Goal: Find specific page/section: Find specific page/section

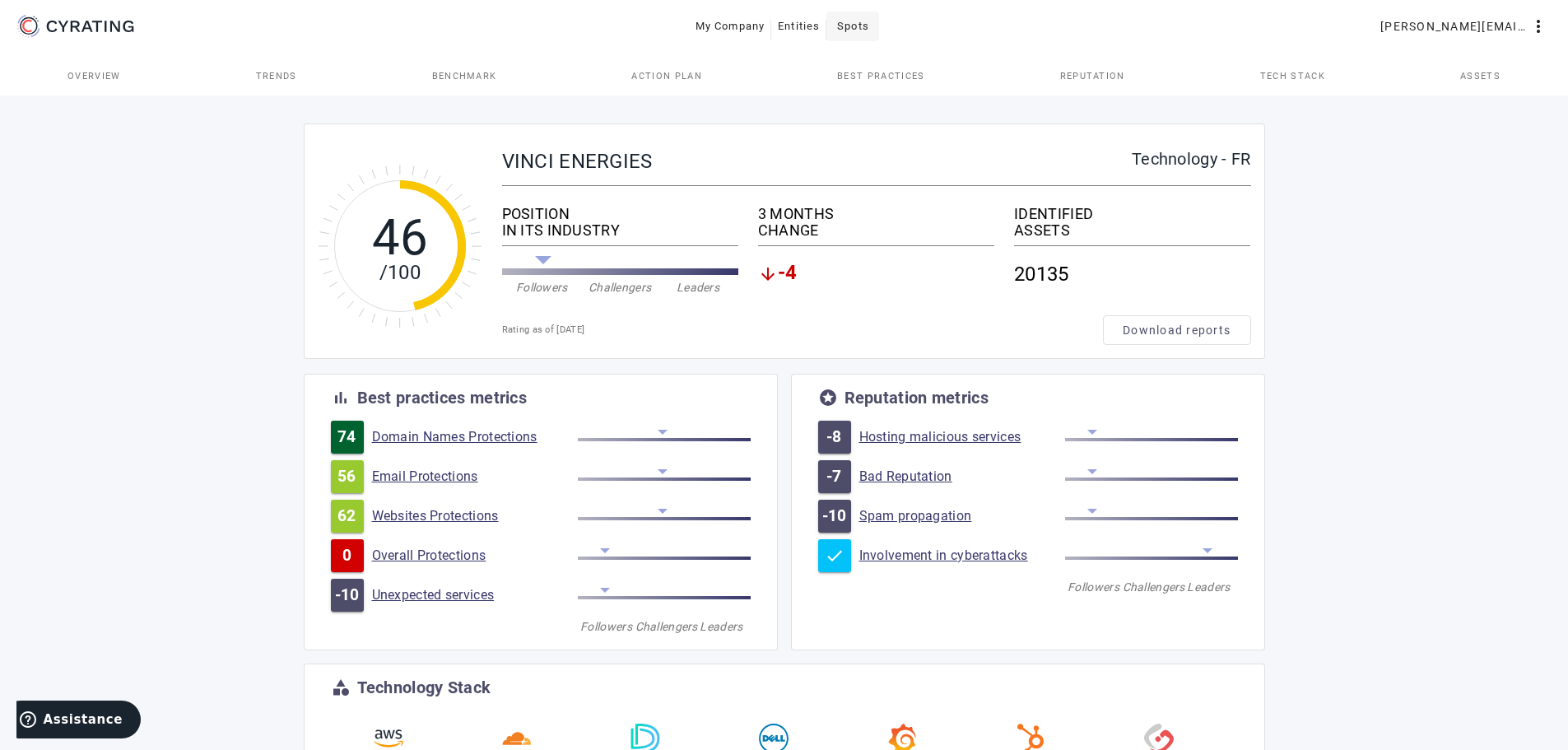
click at [842, 16] on span "Spots" at bounding box center [852, 26] width 32 height 27
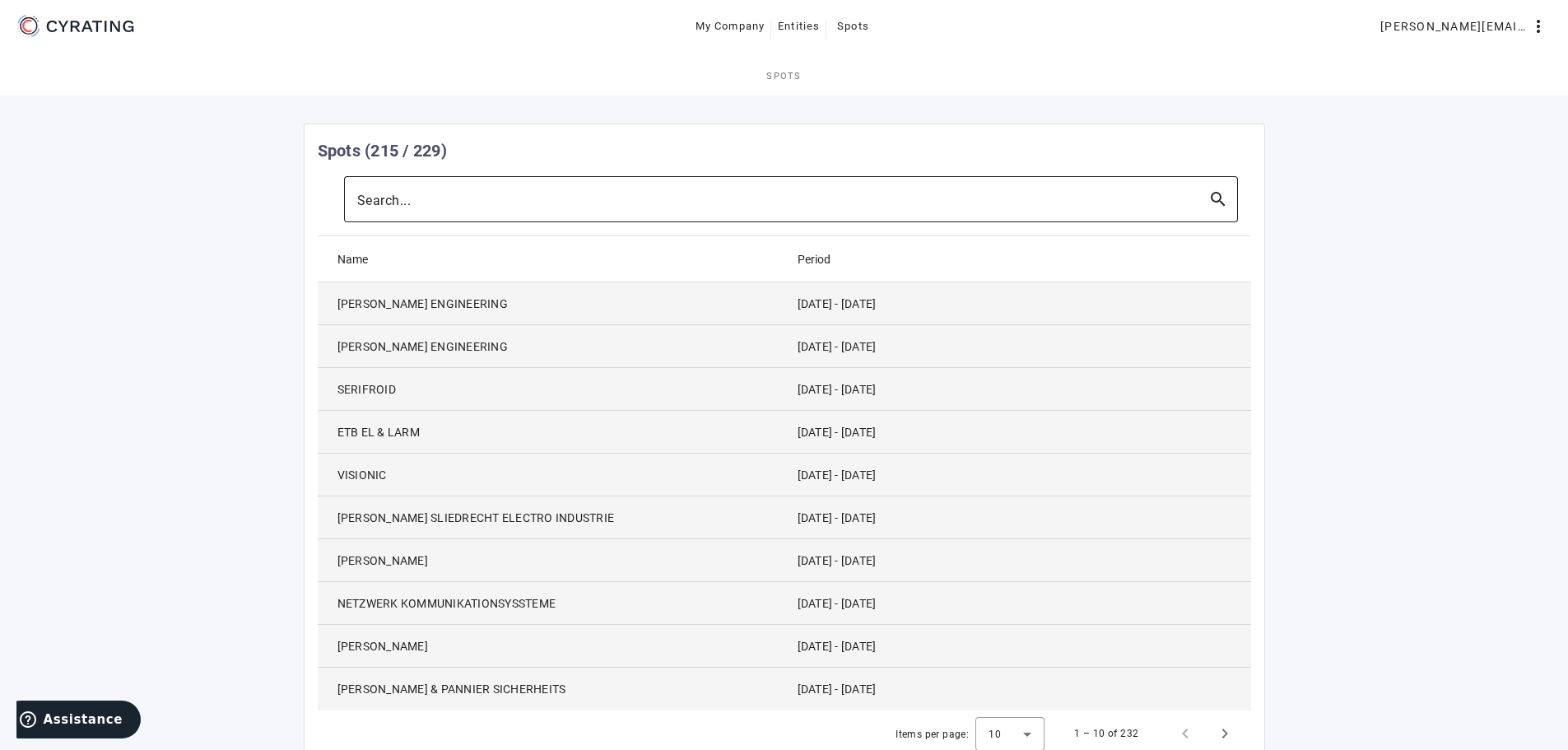
click at [1235, 193] on mat-icon "search" at bounding box center [1217, 199] width 39 height 20
click at [1217, 194] on mat-icon "search" at bounding box center [1217, 199] width 39 height 20
